Goal: Task Accomplishment & Management: Use online tool/utility

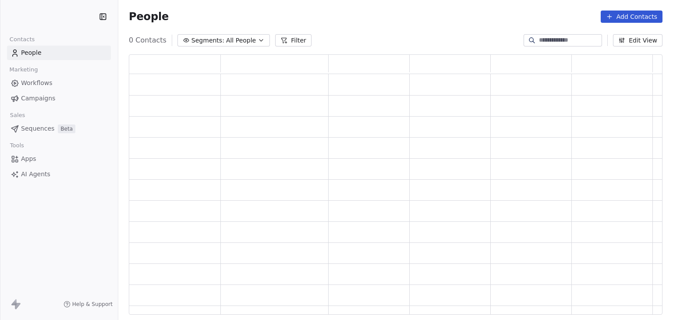
scroll to position [253, 527]
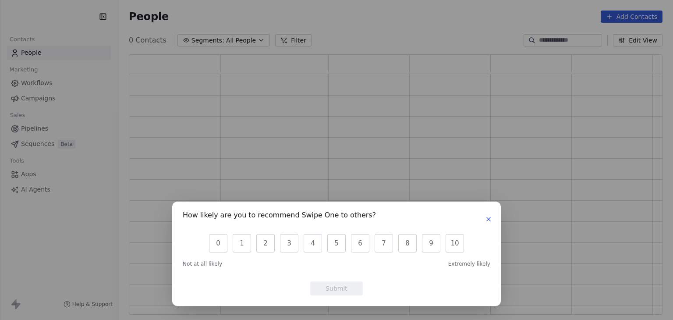
click at [490, 219] on icon "button" at bounding box center [488, 219] width 7 height 7
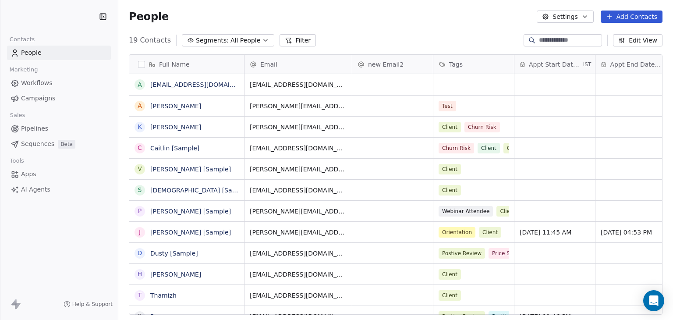
scroll to position [274, 548]
click at [19, 177] on link "Apps" at bounding box center [59, 174] width 104 height 14
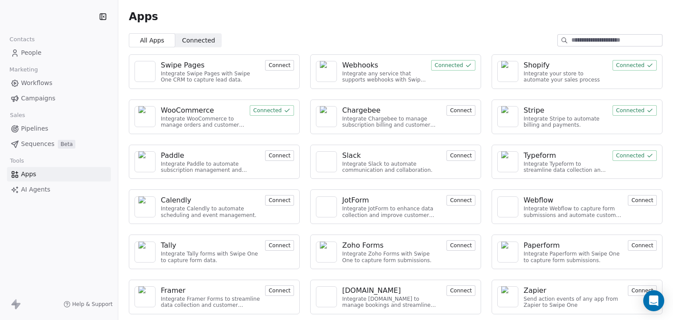
click at [350, 64] on div "Webhooks" at bounding box center [360, 65] width 36 height 11
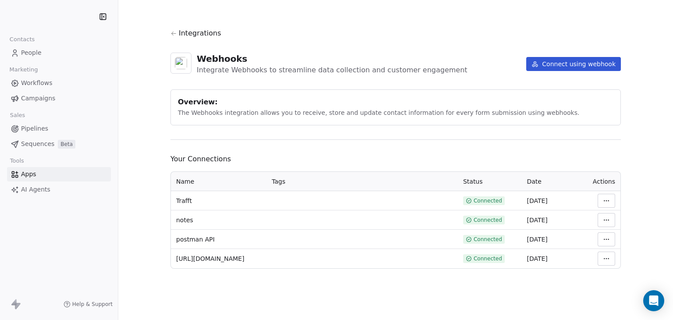
click at [172, 33] on icon at bounding box center [173, 33] width 7 height 7
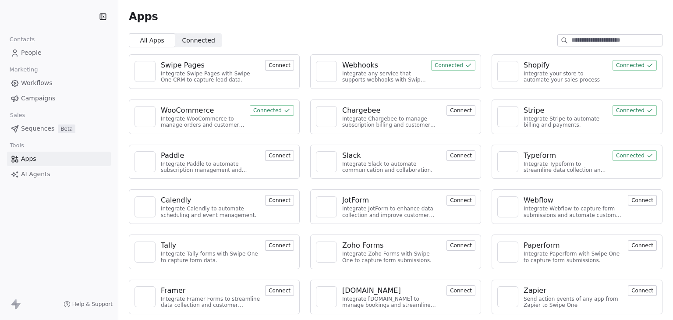
click at [191, 64] on div "Swipe Pages" at bounding box center [183, 65] width 44 height 11
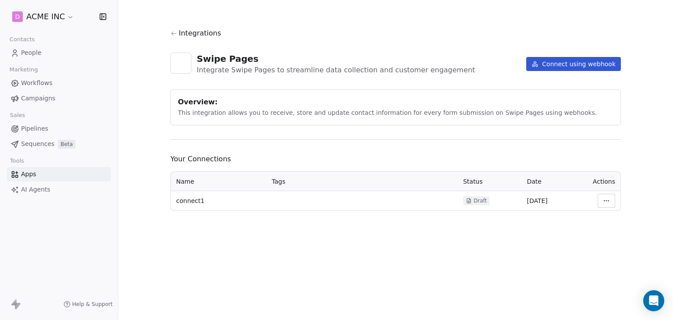
click at [611, 200] on html "D ACME INC Contacts People Marketing Workflows Campaigns Sales Pipelines Sequen…" at bounding box center [336, 160] width 673 height 320
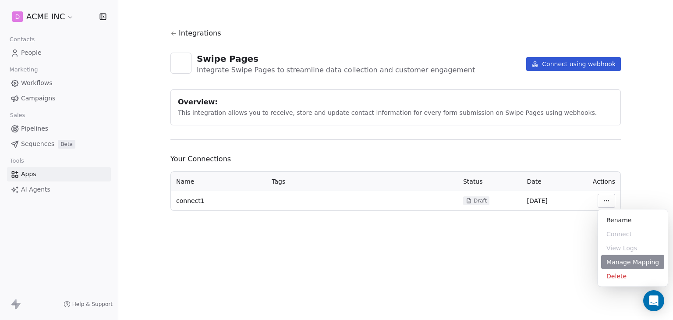
click at [628, 258] on div "Manage Mapping" at bounding box center [632, 262] width 63 height 14
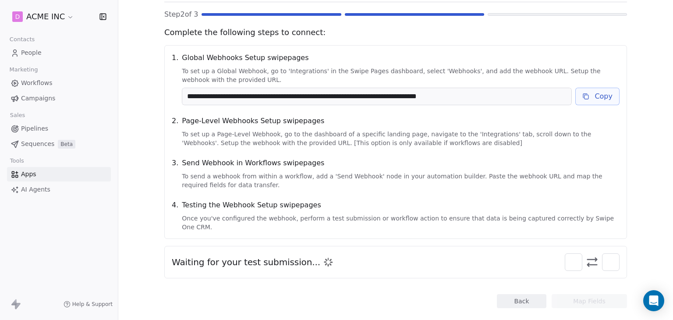
scroll to position [74, 0]
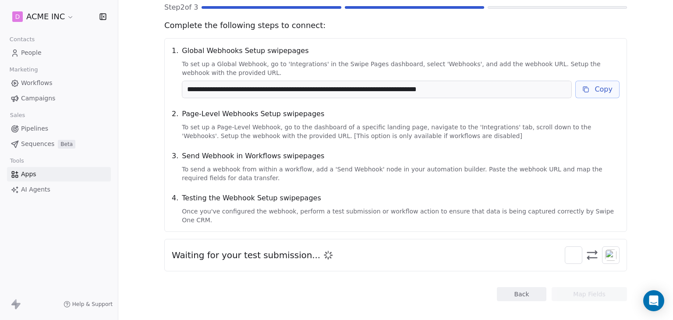
click at [134, 206] on div "**********" at bounding box center [395, 160] width 555 height 320
click at [599, 93] on button "Copy" at bounding box center [597, 90] width 44 height 18
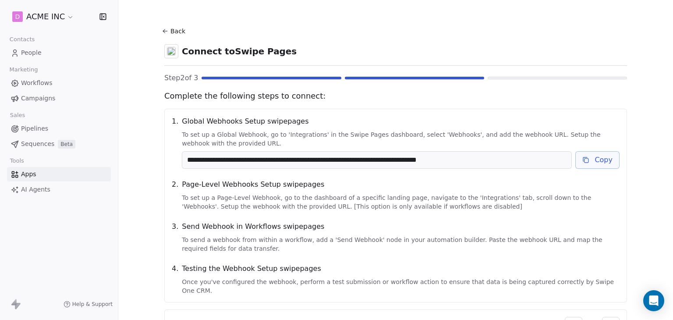
scroll to position [0, 0]
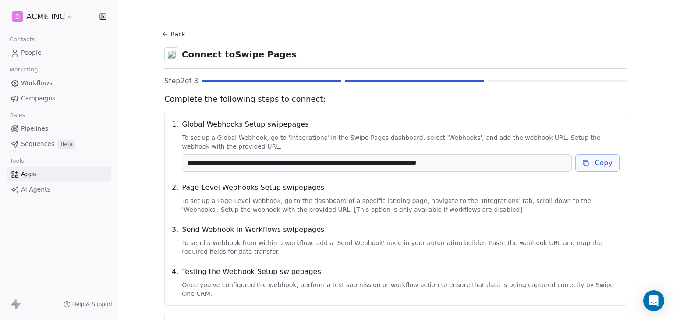
click at [169, 30] on button "Back" at bounding box center [175, 34] width 28 height 16
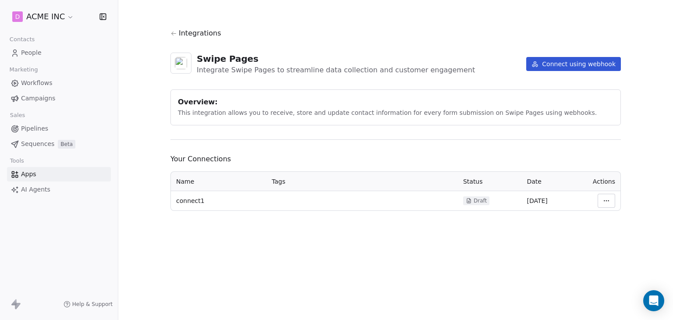
click at [47, 95] on span "Campaigns" at bounding box center [38, 98] width 34 height 9
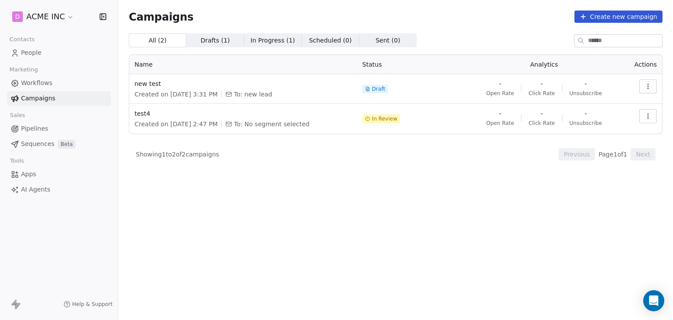
drag, startPoint x: 147, startPoint y: 83, endPoint x: 236, endPoint y: 76, distance: 88.8
click at [236, 76] on td "new test Created on Aug 30, 2025, 3:31 PM To: new lead" at bounding box center [243, 89] width 228 height 30
click at [145, 82] on span "new test" at bounding box center [243, 83] width 217 height 9
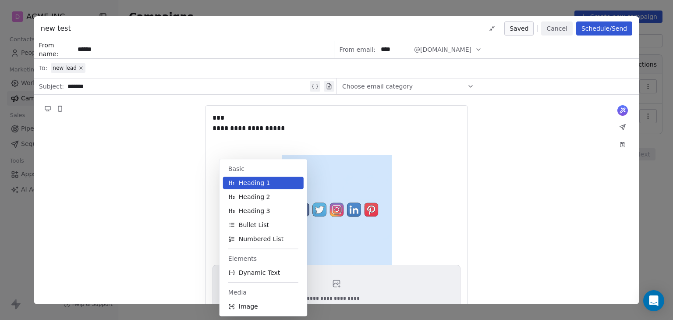
click at [266, 244] on body "**********" at bounding box center [336, 160] width 673 height 320
click at [262, 229] on body "**********" at bounding box center [336, 160] width 673 height 320
click at [368, 218] on img at bounding box center [337, 210] width 110 height 110
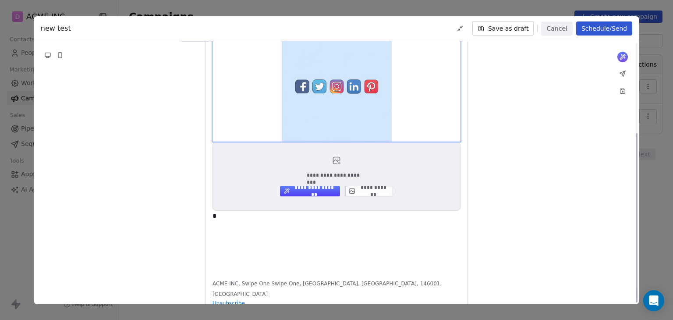
scroll to position [140, 0]
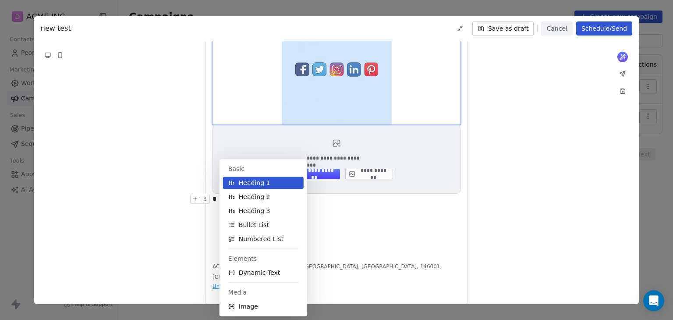
click at [220, 200] on body "**********" at bounding box center [336, 160] width 673 height 320
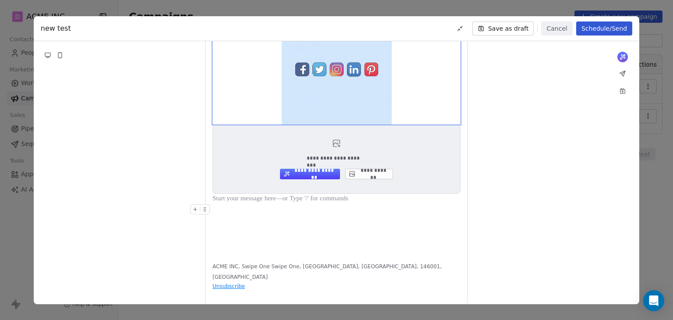
click at [221, 209] on div at bounding box center [337, 209] width 248 height 11
click at [191, 207] on button at bounding box center [195, 209] width 9 height 9
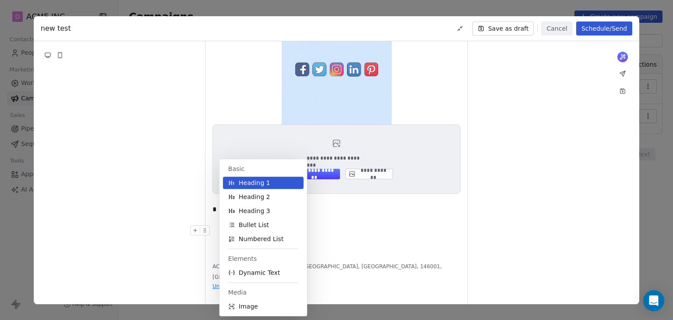
click at [354, 225] on div at bounding box center [337, 230] width 248 height 11
click at [240, 213] on body "**********" at bounding box center [336, 160] width 673 height 320
click at [376, 262] on div "**********" at bounding box center [336, 135] width 263 height 340
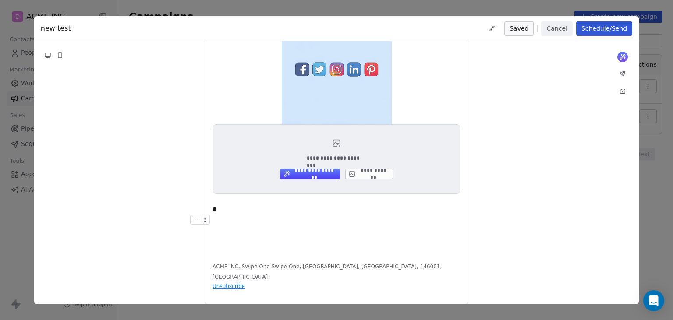
click at [323, 215] on div at bounding box center [337, 220] width 248 height 11
click at [321, 209] on body "**********" at bounding box center [336, 160] width 673 height 320
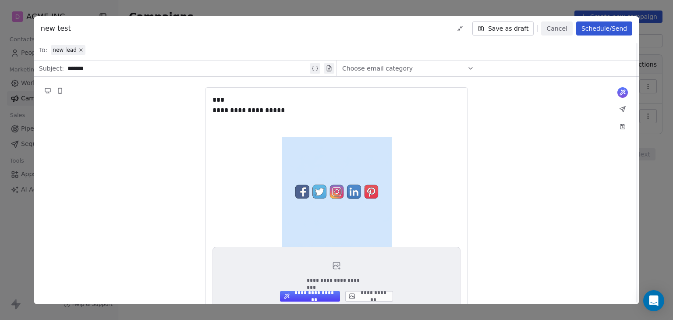
scroll to position [0, 0]
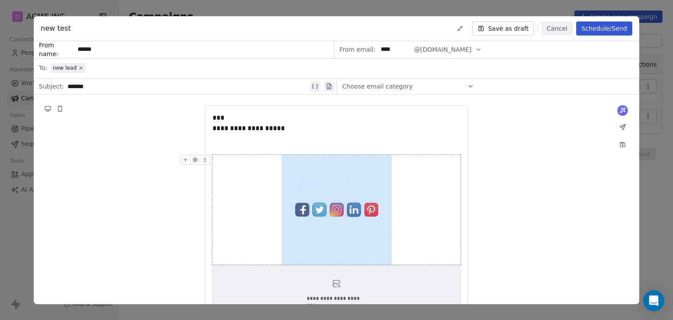
click at [320, 210] on img at bounding box center [337, 210] width 110 height 110
click at [235, 144] on div at bounding box center [337, 149] width 248 height 11
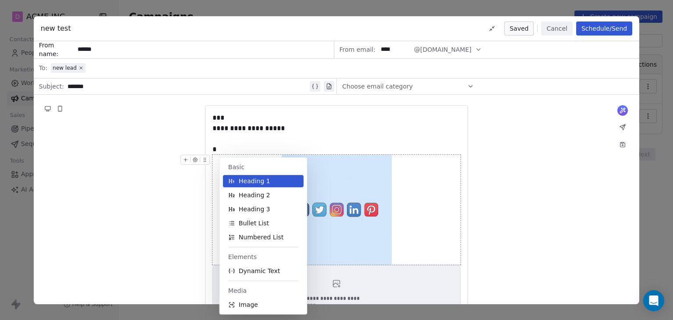
click at [569, 29] on button "Cancel" at bounding box center [556, 28] width 31 height 14
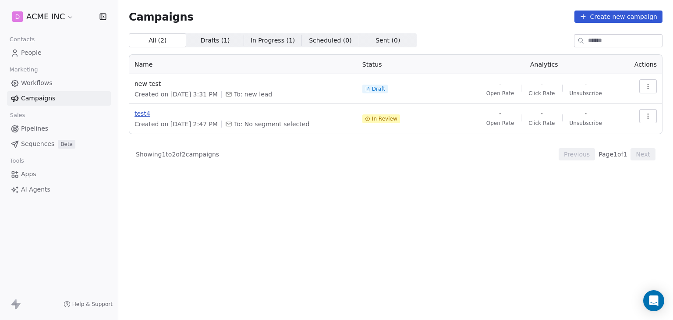
click at [140, 115] on span "test4" at bounding box center [243, 113] width 217 height 9
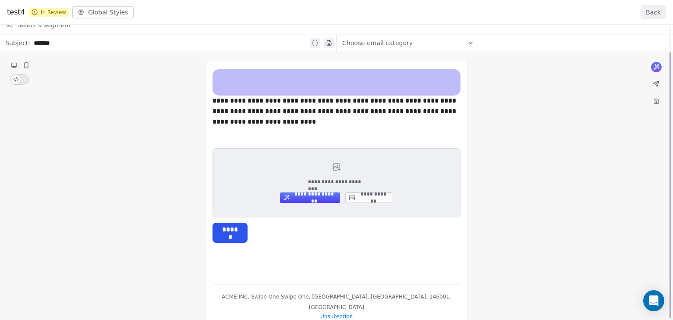
scroll to position [28, 0]
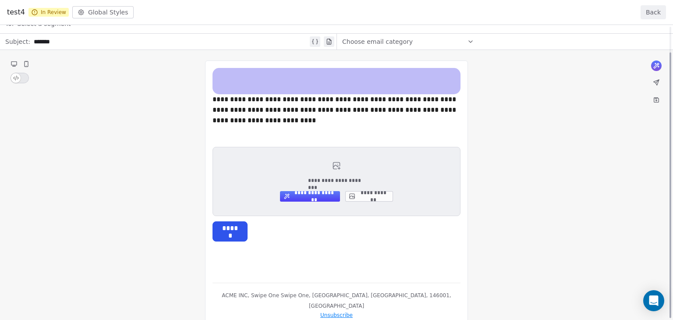
click at [254, 238] on div "**********" at bounding box center [336, 157] width 673 height 322
click at [259, 223] on div "**********" at bounding box center [336, 157] width 673 height 322
click at [655, 12] on button "Back" at bounding box center [653, 12] width 25 height 14
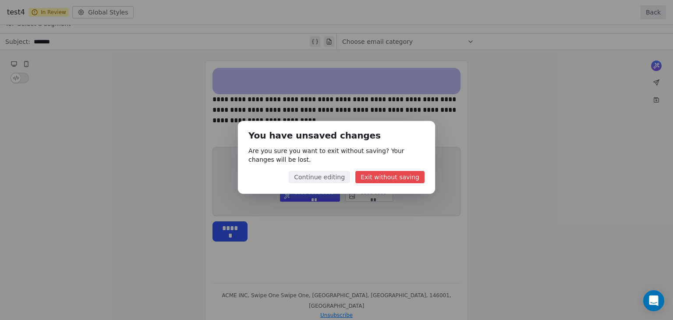
click at [371, 176] on button "Exit without saving" at bounding box center [389, 177] width 69 height 12
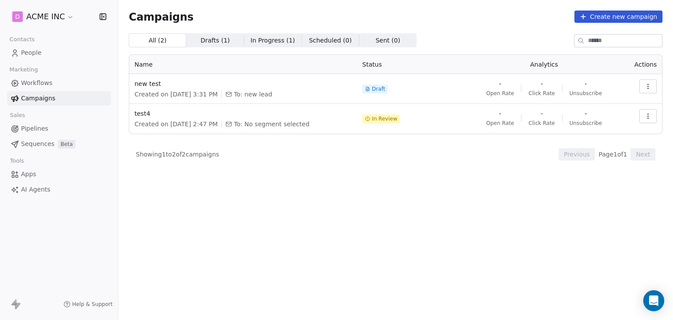
click at [650, 118] on icon "button" at bounding box center [648, 116] width 7 height 7
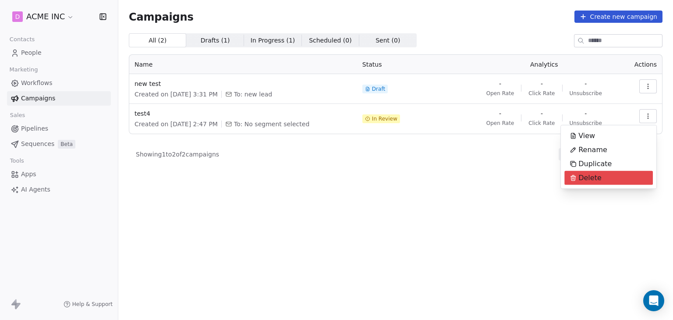
click at [601, 180] on div "Delete" at bounding box center [585, 178] width 43 height 14
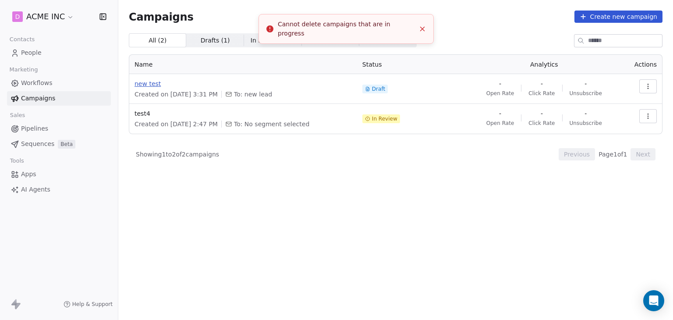
click at [142, 84] on span "new test" at bounding box center [243, 83] width 217 height 9
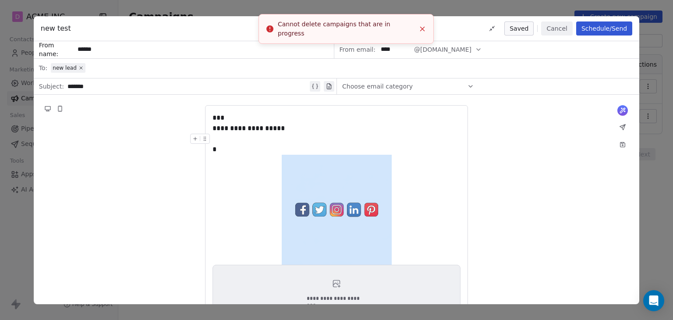
click at [229, 144] on div "*" at bounding box center [337, 149] width 248 height 11
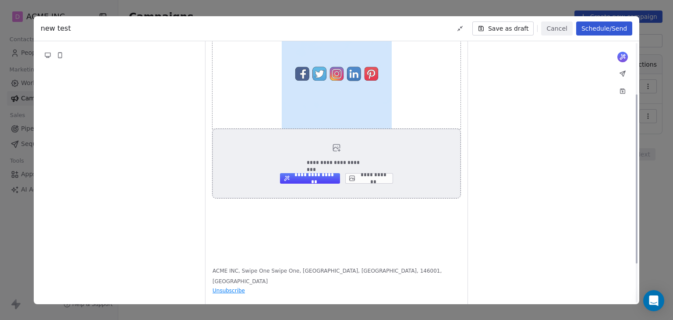
scroll to position [140, 0]
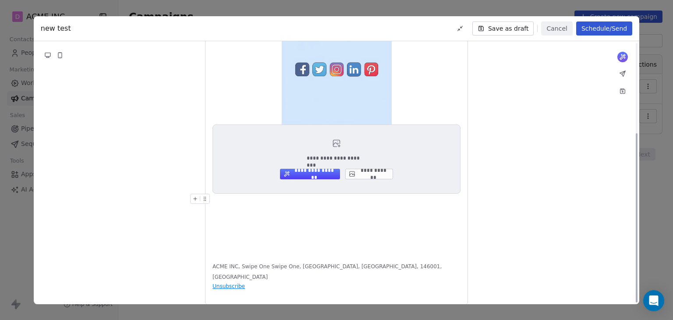
click at [240, 203] on div at bounding box center [337, 199] width 248 height 11
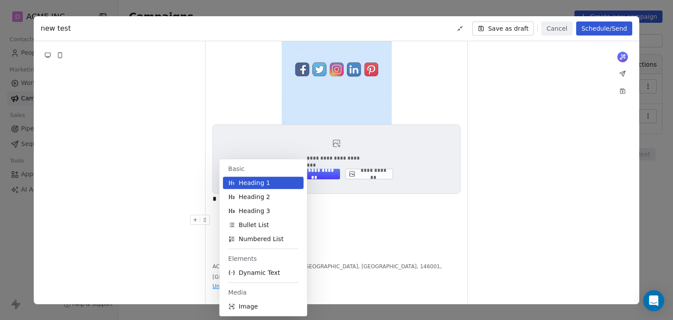
click at [364, 221] on div at bounding box center [337, 220] width 248 height 11
click at [267, 203] on body "**********" at bounding box center [336, 160] width 673 height 320
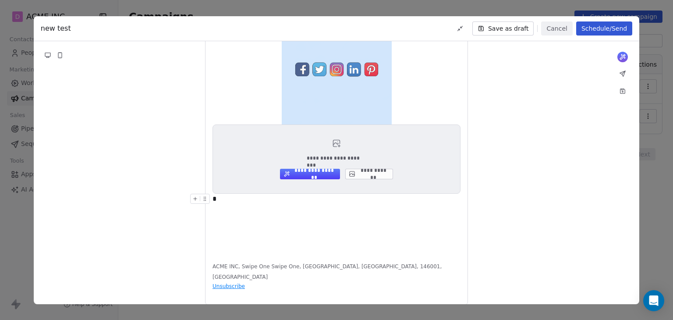
click at [205, 200] on icon at bounding box center [205, 199] width 6 height 6
click at [226, 200] on div "*" at bounding box center [337, 199] width 248 height 11
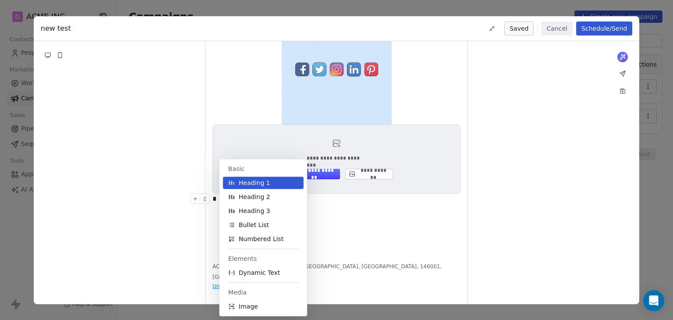
click at [572, 27] on button "Cancel" at bounding box center [556, 28] width 31 height 14
